Goal: Transaction & Acquisition: Purchase product/service

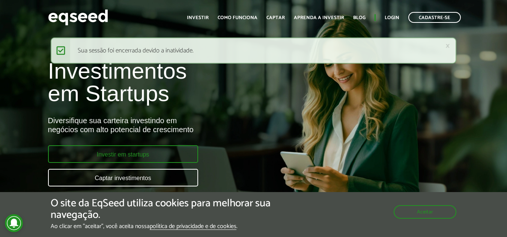
click at [137, 152] on link "Investir em startups" at bounding box center [123, 155] width 150 height 18
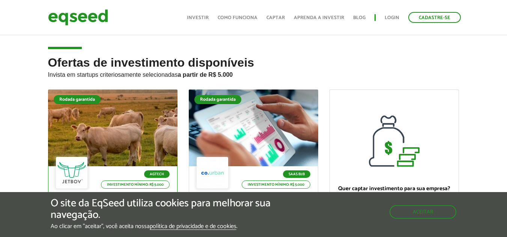
scroll to position [75, 0]
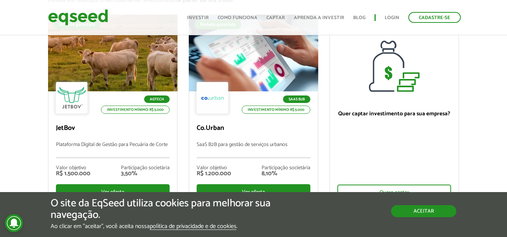
click at [415, 214] on button "Aceitar" at bounding box center [423, 212] width 65 height 12
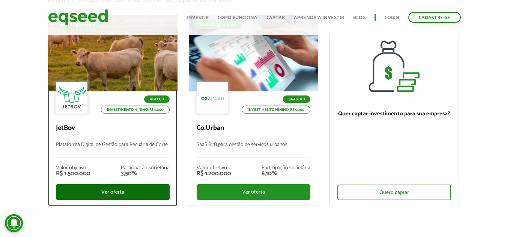
click at [128, 193] on div "Ver oferta" at bounding box center [113, 193] width 114 height 16
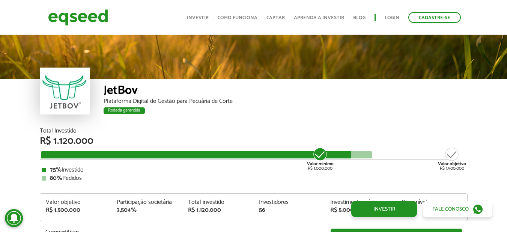
scroll to position [888, 0]
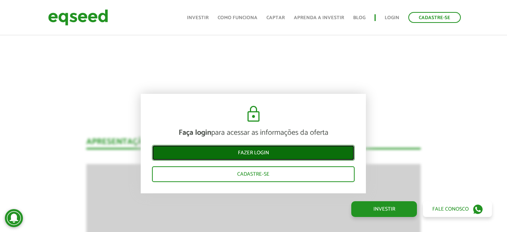
click at [274, 148] on link "Fazer login" at bounding box center [253, 153] width 203 height 16
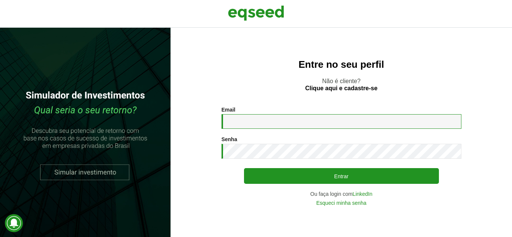
type input "**********"
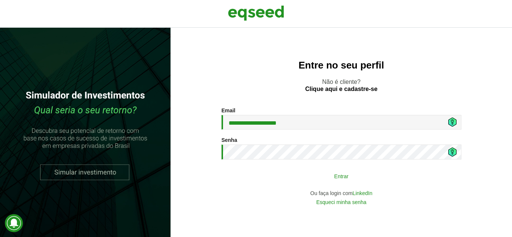
click at [306, 174] on button "Entrar" at bounding box center [341, 176] width 195 height 14
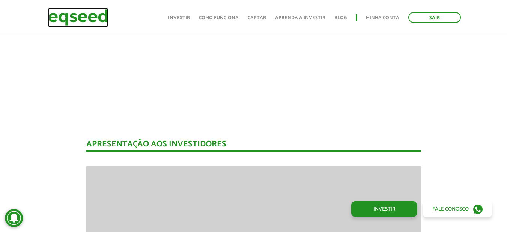
click at [85, 23] on img at bounding box center [78, 18] width 60 height 20
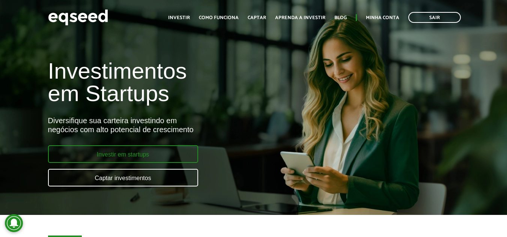
click at [146, 153] on link "Investir em startups" at bounding box center [123, 155] width 150 height 18
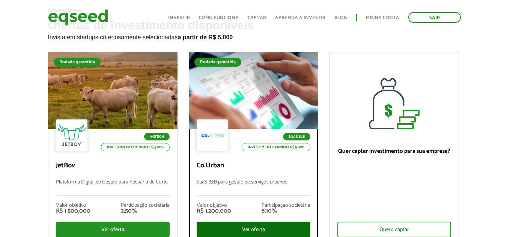
click at [256, 230] on div "Ver oferta" at bounding box center [254, 230] width 114 height 16
